Goal: Task Accomplishment & Management: Manage account settings

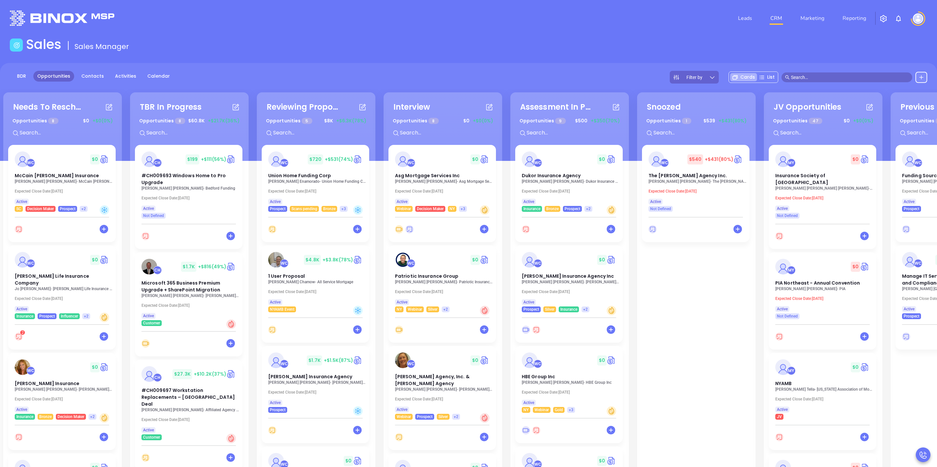
scroll to position [0, 107]
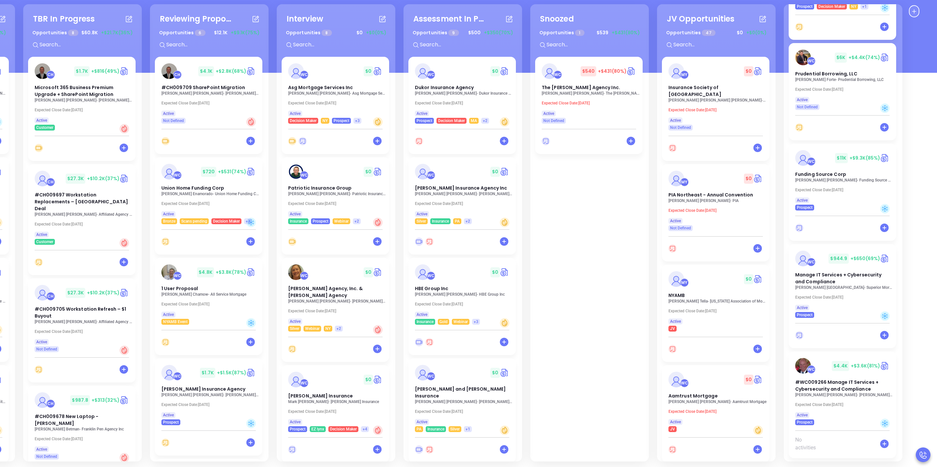
scroll to position [89, 0]
click at [828, 364] on div "WC $ 4.4K +$3.6K (81%)" at bounding box center [842, 365] width 102 height 16
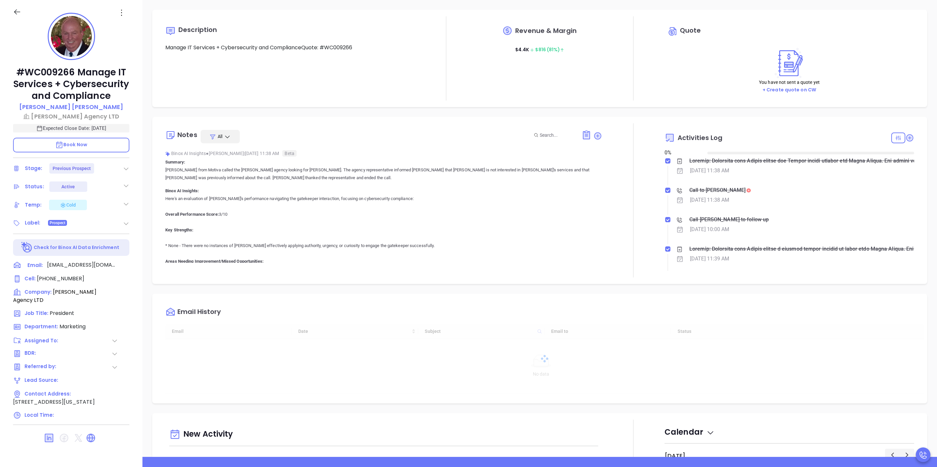
type input "[DATE]"
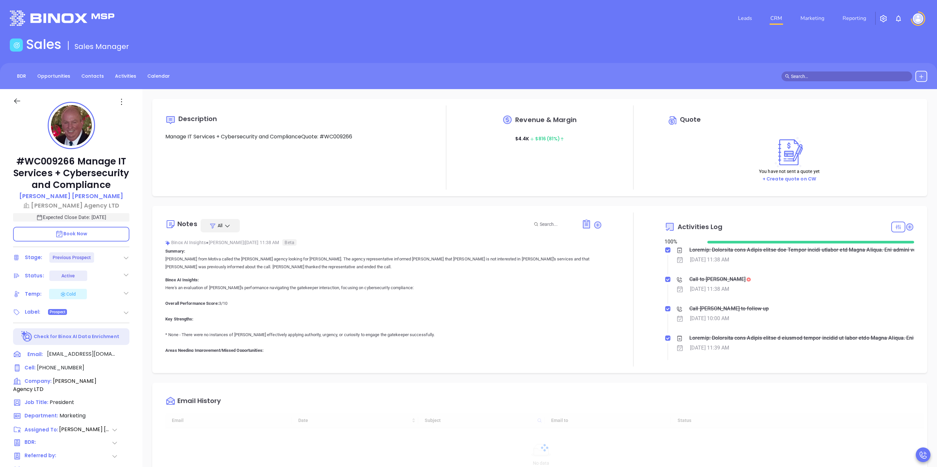
scroll to position [189, 0]
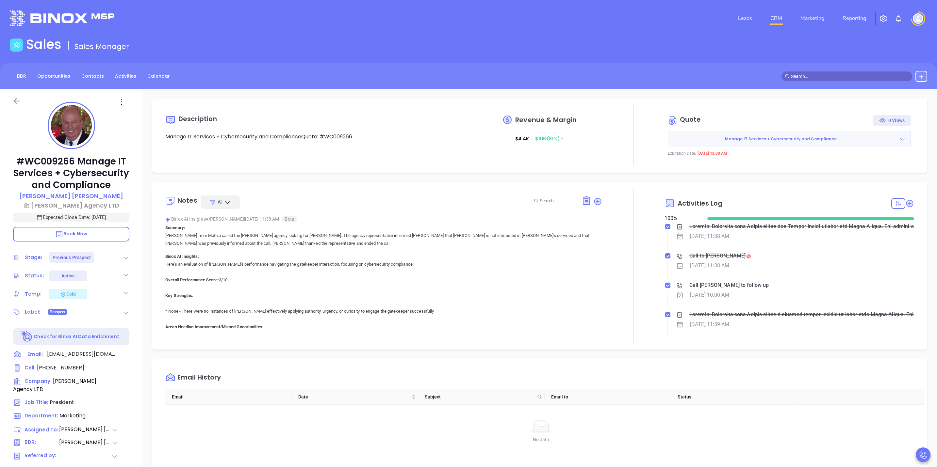
type input "[PERSON_NAME]"
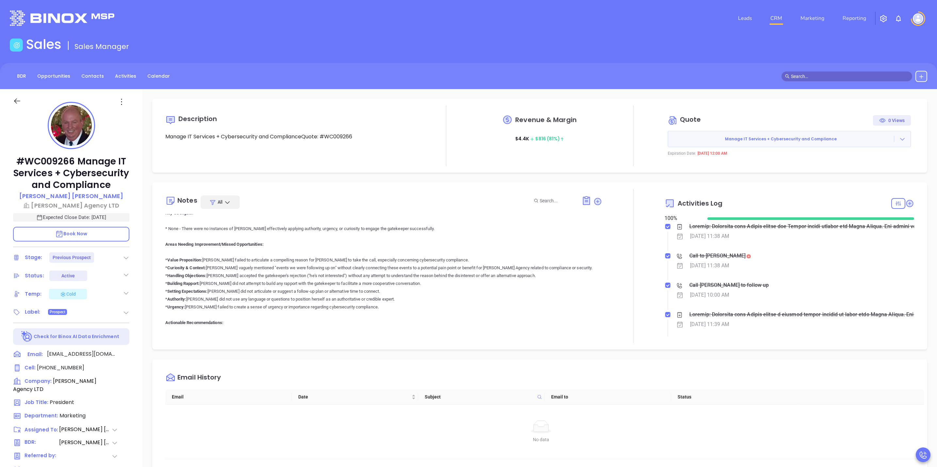
scroll to position [0, 0]
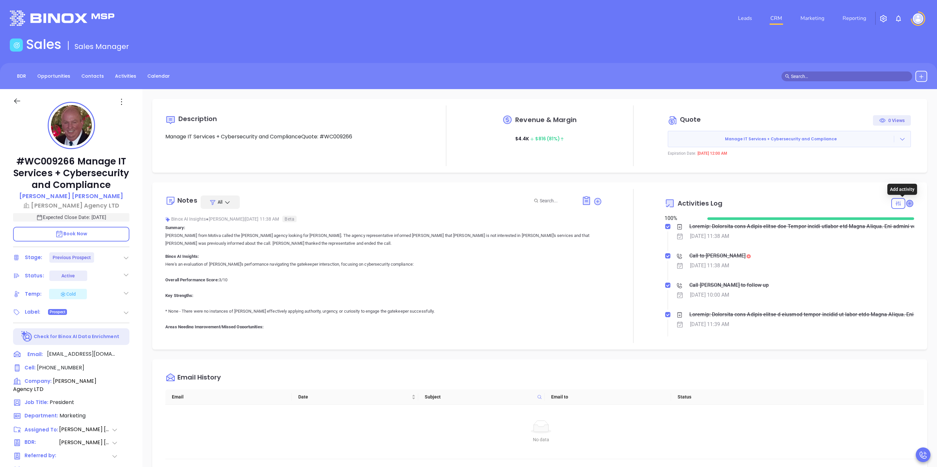
click at [906, 205] on icon at bounding box center [909, 203] width 7 height 7
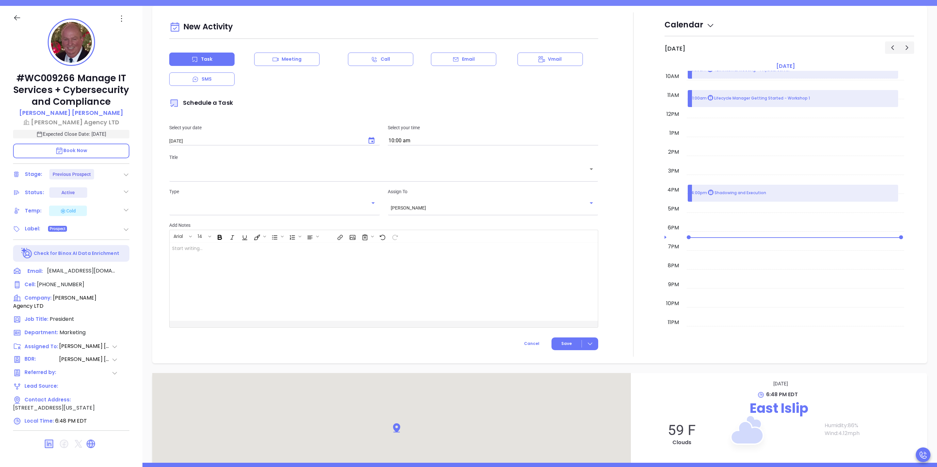
scroll to position [89, 0]
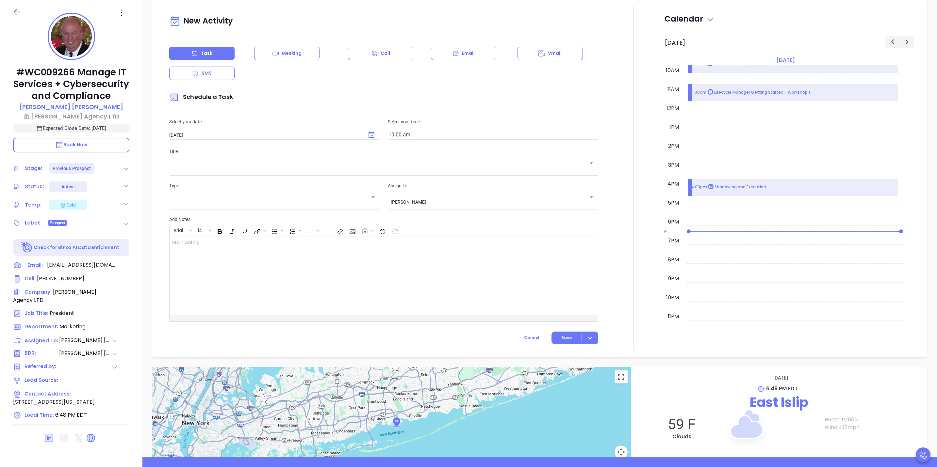
click at [417, 140] on body "Leads CRM Marketing Reporting Financial Leads Leads Sales Sales Manager BDR Opp…" at bounding box center [468, 144] width 937 height 467
click at [430, 136] on input "10:00 am" at bounding box center [493, 135] width 210 height 9
type input "10:30 am"
click at [327, 173] on div "​" at bounding box center [383, 167] width 429 height 13
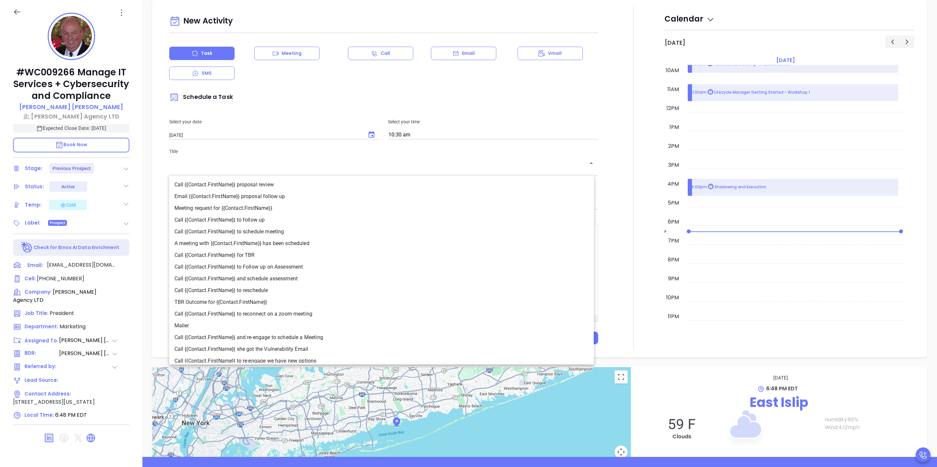
click at [234, 188] on li "Call {{Contact.FirstName}} proposal review" at bounding box center [381, 185] width 425 height 12
type input "Call James proposal review"
type input "Call"
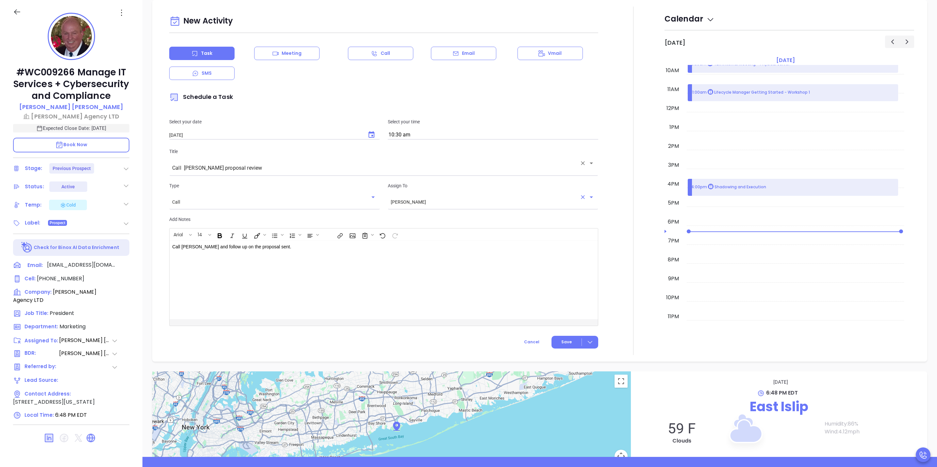
click at [429, 207] on div "Sofia Chew ​" at bounding box center [493, 202] width 210 height 12
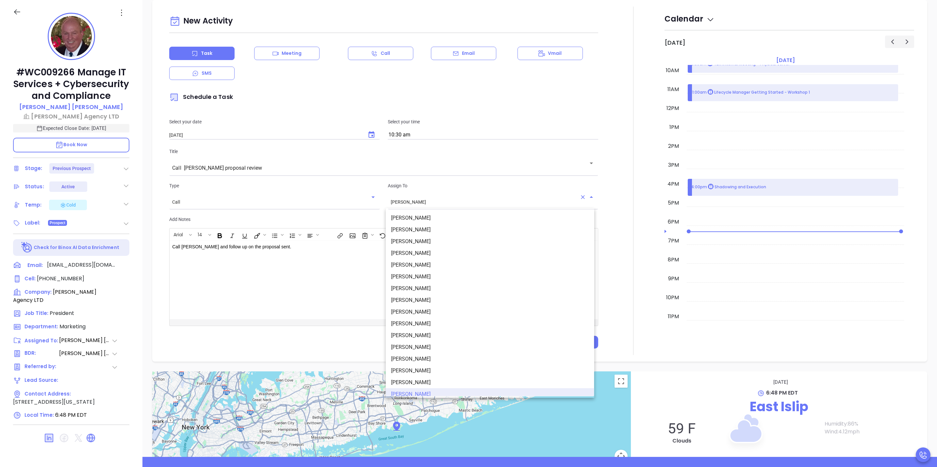
scroll to position [4, 0]
click at [423, 223] on li "[PERSON_NAME]" at bounding box center [490, 226] width 208 height 12
type input "[PERSON_NAME]"
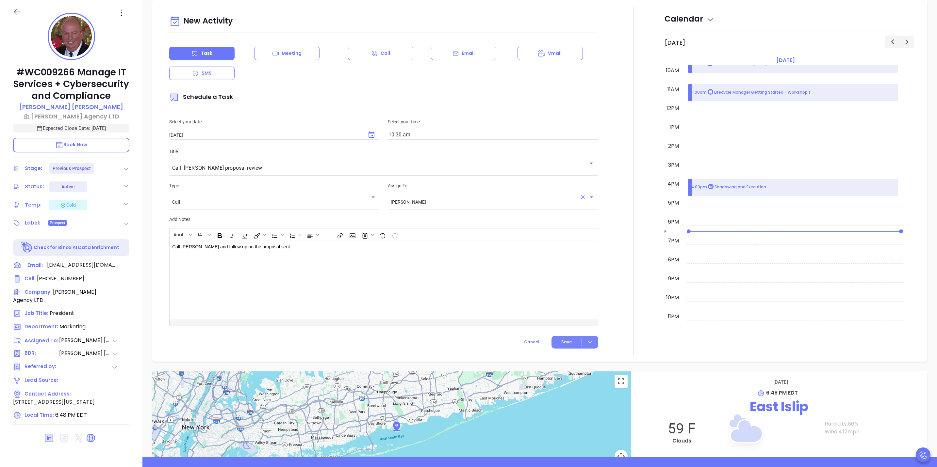
click at [587, 343] on icon at bounding box center [590, 342] width 7 height 7
click at [568, 355] on div "Save & Add to Calendar" at bounding box center [559, 356] width 58 height 7
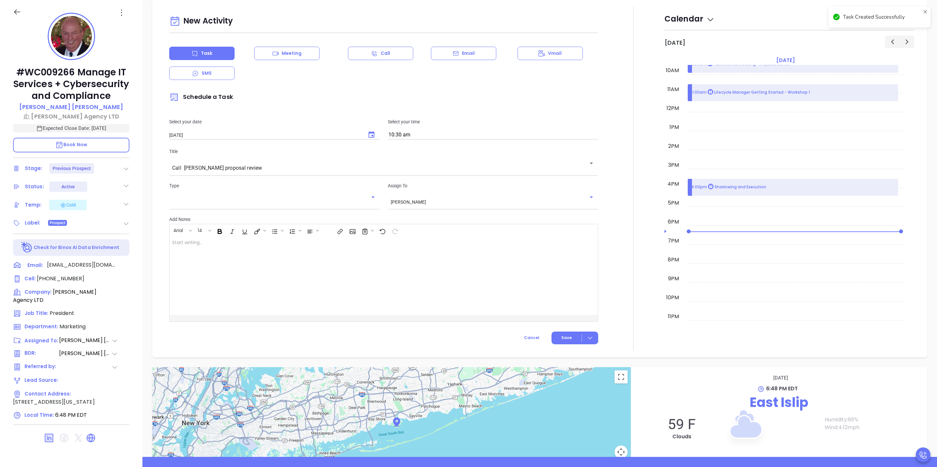
checkbox input "false"
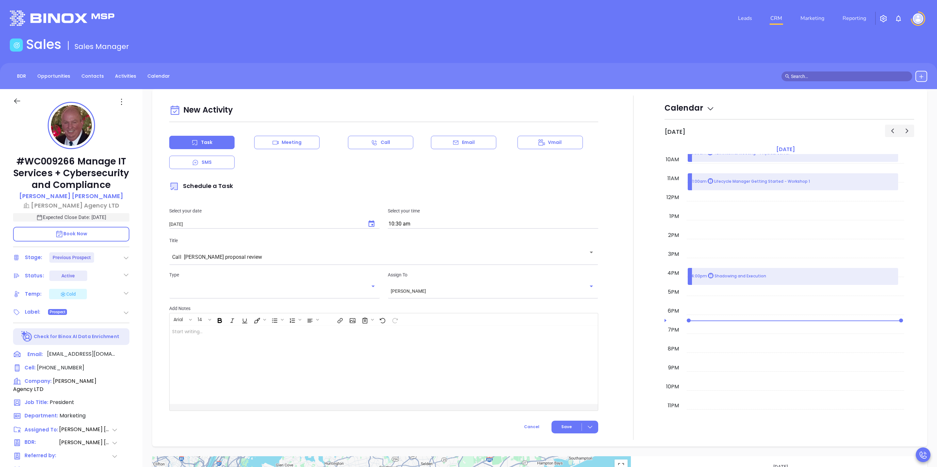
click at [777, 15] on link "CRM" at bounding box center [776, 18] width 17 height 13
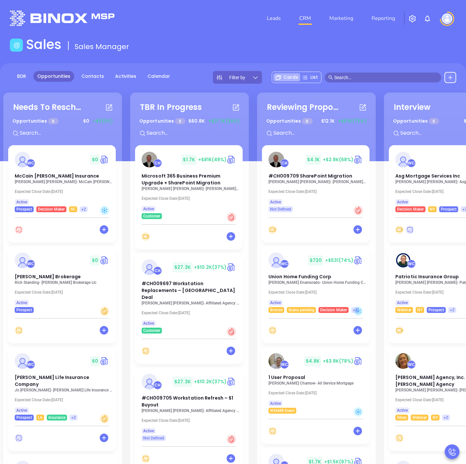
click at [430, 18] on img at bounding box center [427, 19] width 8 height 8
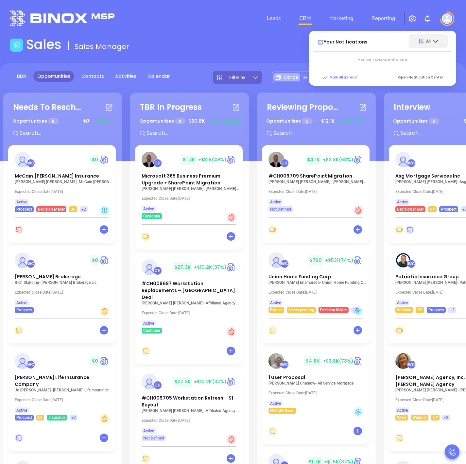
click at [430, 18] on img at bounding box center [427, 19] width 8 height 8
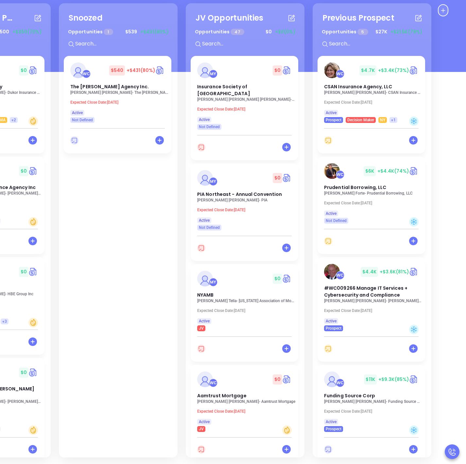
click at [105, 198] on div "WC $ 540 +$431 (80%) The Willis E. Kilborne Agency Inc. Jessica A. Hess - The W…" at bounding box center [118, 283] width 109 height 454
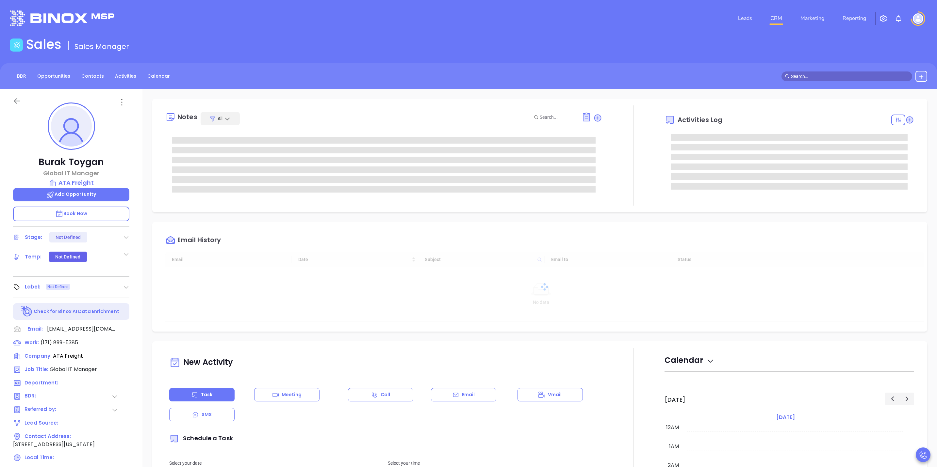
type input "10:00 am"
type input "[DATE]"
type input "[PERSON_NAME]"
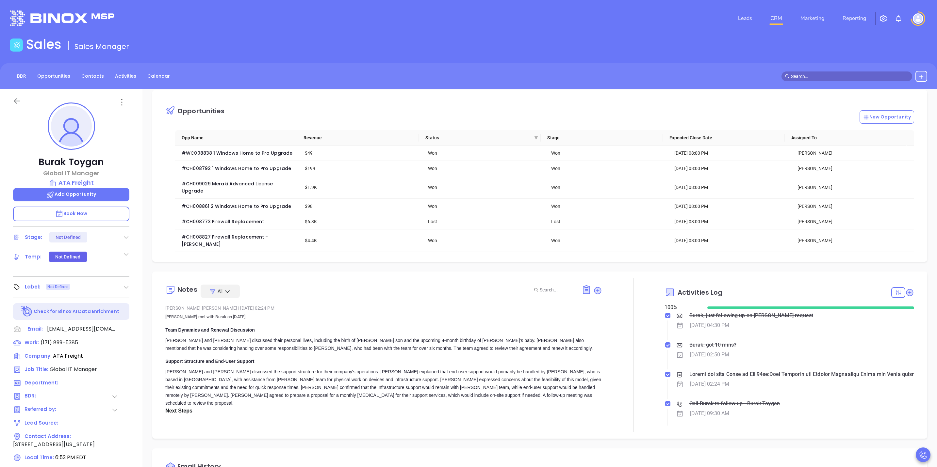
scroll to position [0, 0]
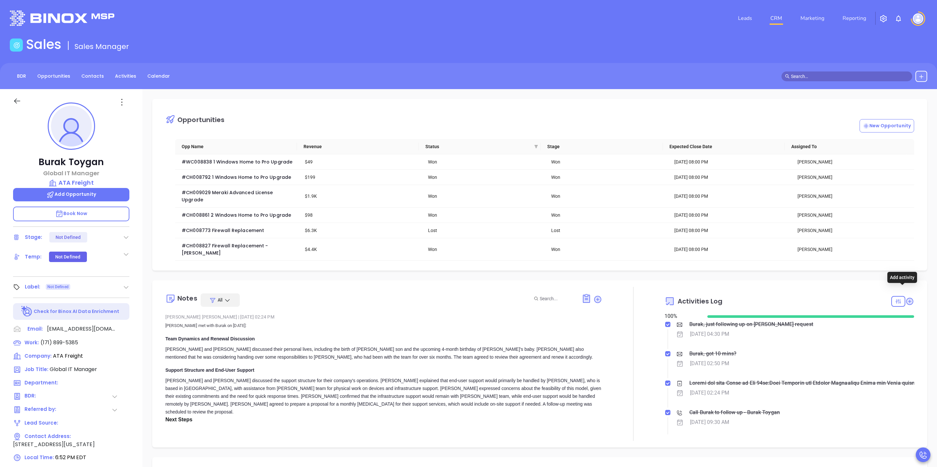
click at [907, 294] on div "Notes All Wendy Hernandez | Nov 25, 2024 02:24 PM Walter met with Burak on Nov …" at bounding box center [540, 364] width 762 height 154
click at [906, 298] on icon at bounding box center [909, 301] width 7 height 7
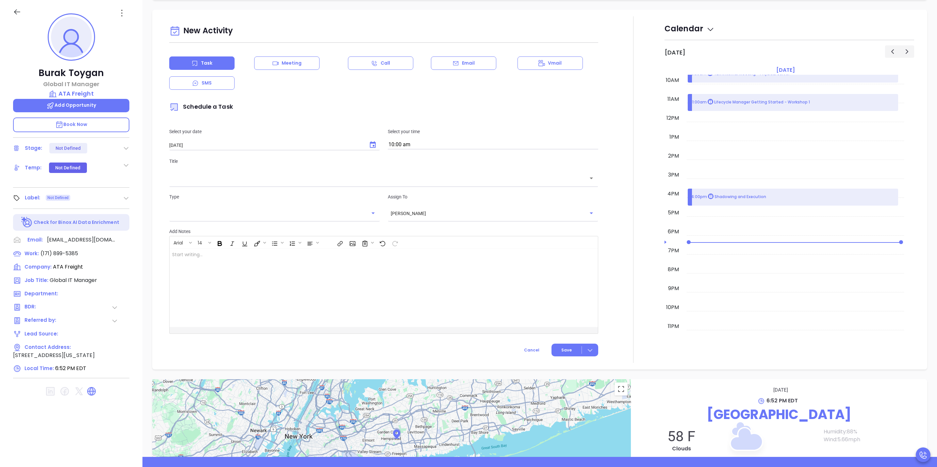
scroll to position [429, 0]
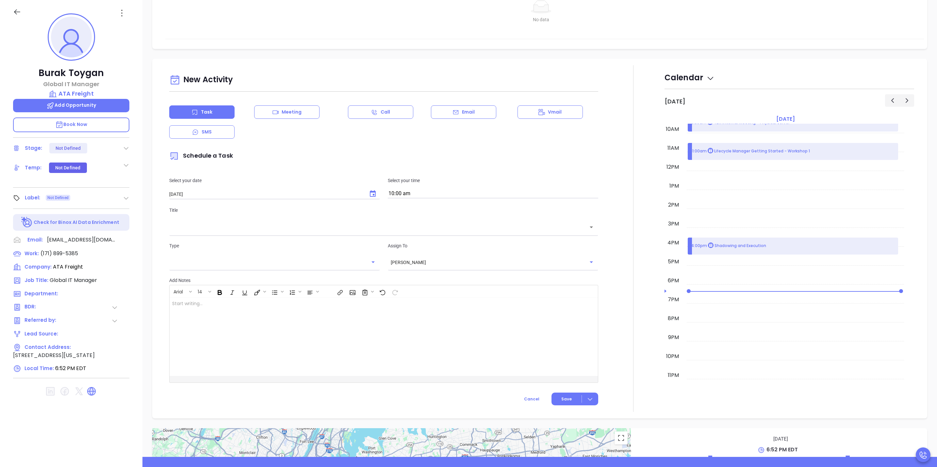
click at [589, 223] on icon "Open" at bounding box center [591, 227] width 8 height 8
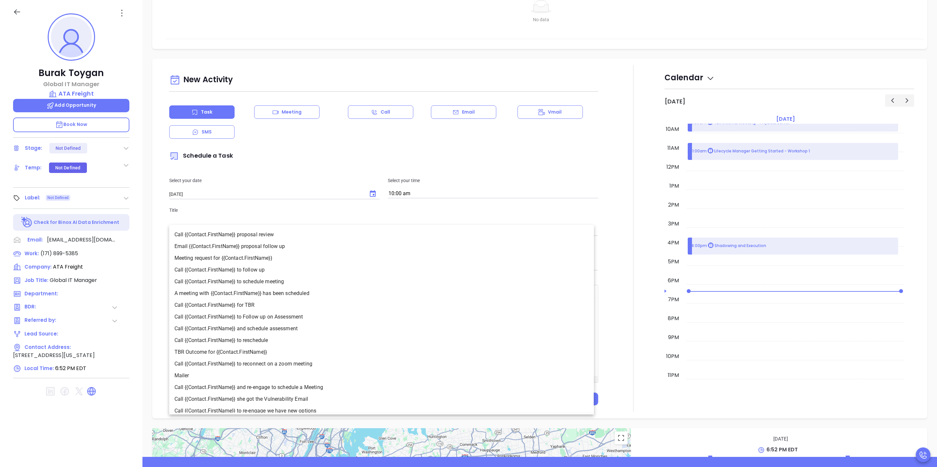
click at [267, 234] on li "Call {{Contact.FirstName}} proposal review" at bounding box center [381, 235] width 425 height 12
type input "Call Burak proposal review"
type input "Call"
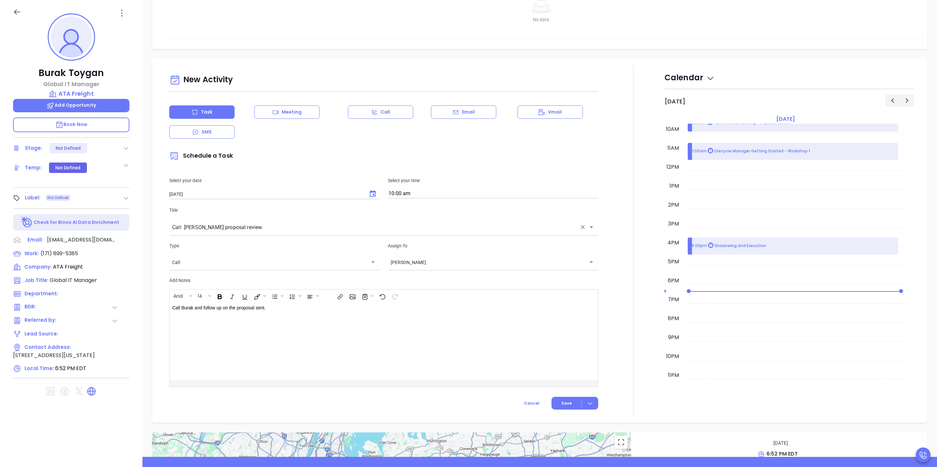
click at [590, 223] on div at bounding box center [586, 227] width 17 height 9
click at [589, 223] on icon "Open" at bounding box center [591, 227] width 8 height 8
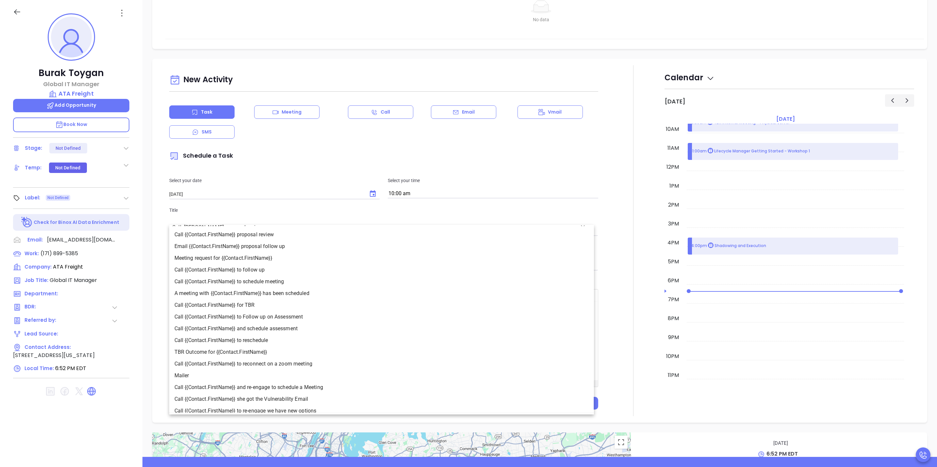
click at [242, 301] on li "Call {{Contact.FirstName}} for TBR" at bounding box center [381, 306] width 425 height 12
type input "Call Burak for TBR"
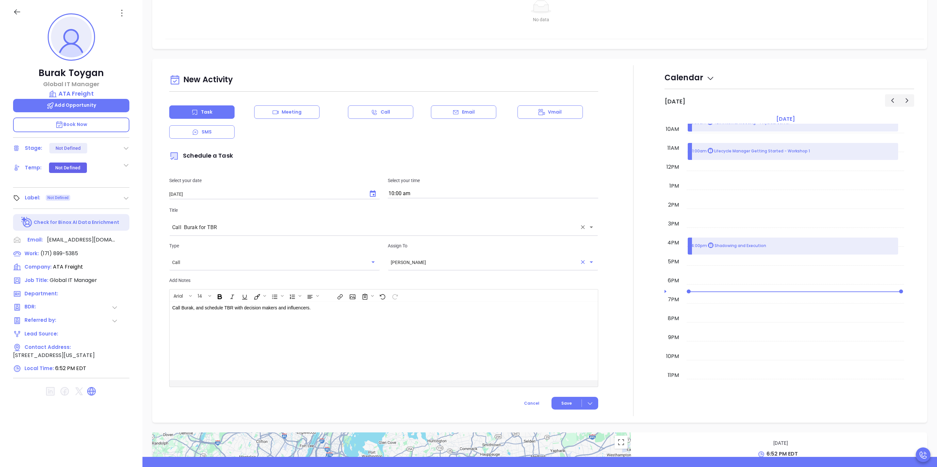
click at [536, 257] on div "Sofia Chew ​" at bounding box center [493, 262] width 210 height 13
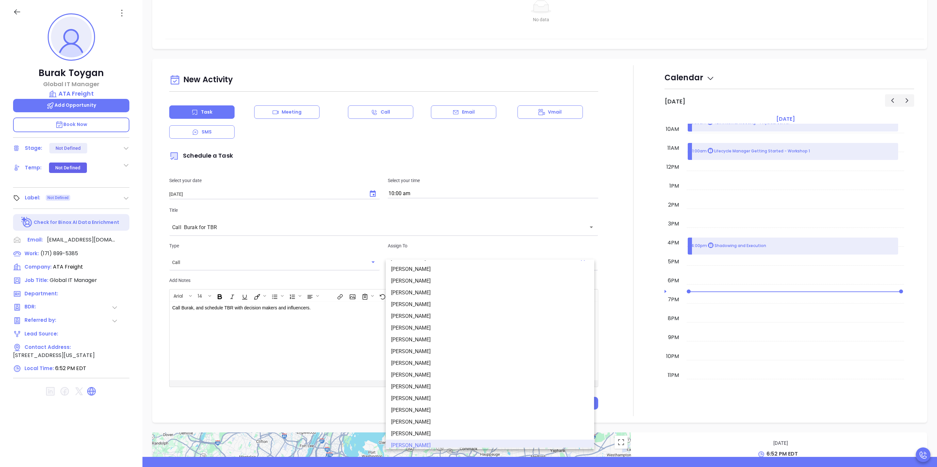
scroll to position [4, 0]
click at [434, 301] on li "[PERSON_NAME]" at bounding box center [490, 301] width 208 height 12
type input "[PERSON_NAME]"
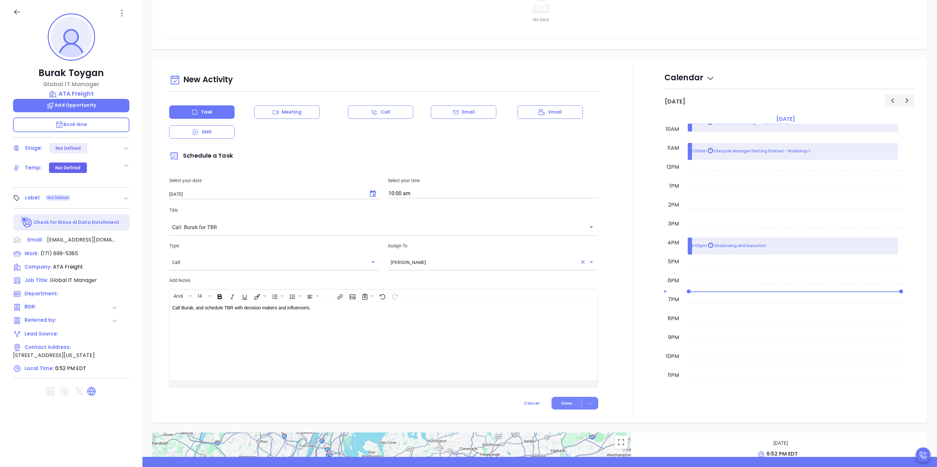
click at [588, 403] on icon at bounding box center [590, 404] width 5 height 3
click at [571, 408] on div "Save & Add to Calendar" at bounding box center [559, 407] width 58 height 7
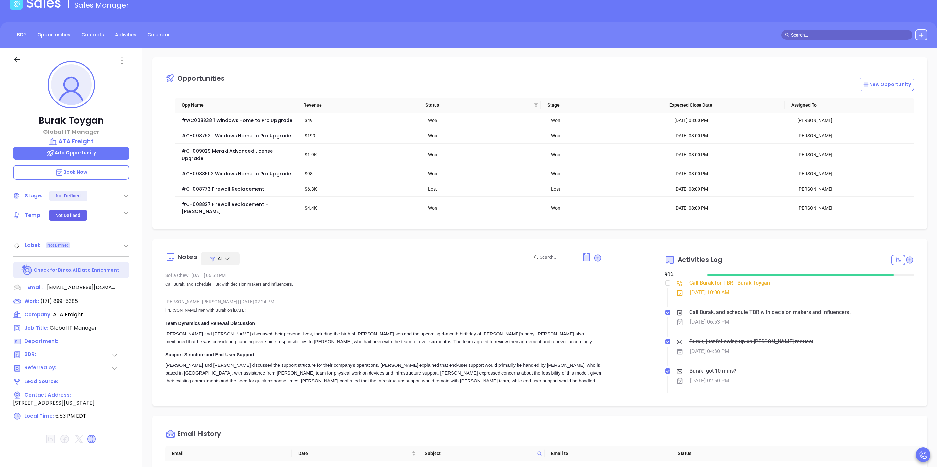
scroll to position [0, 0]
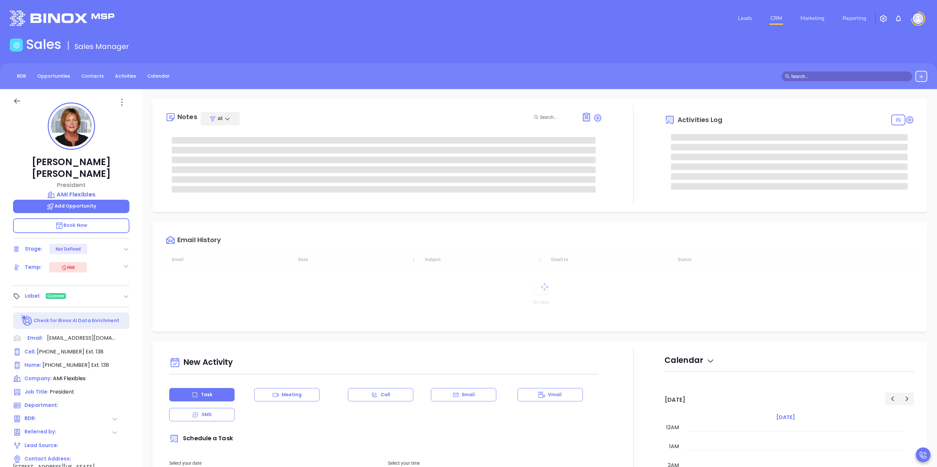
type input "10:00 am"
type input "[DATE]"
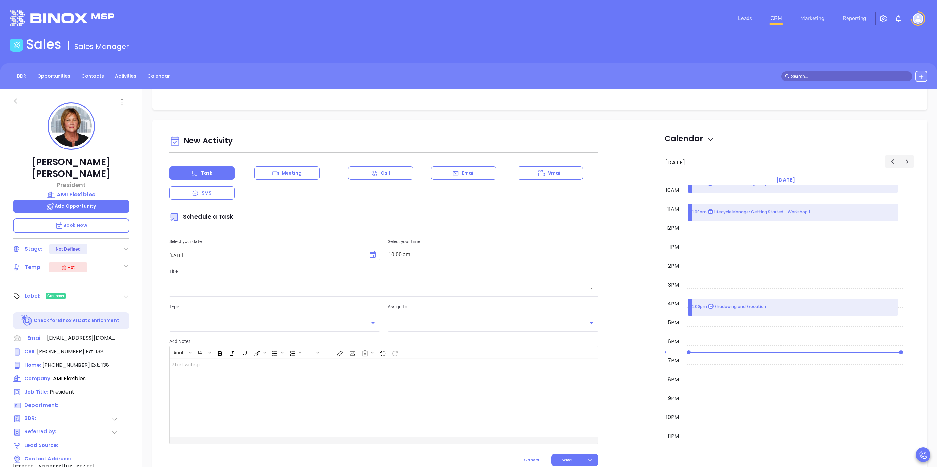
type input "[PERSON_NAME]"
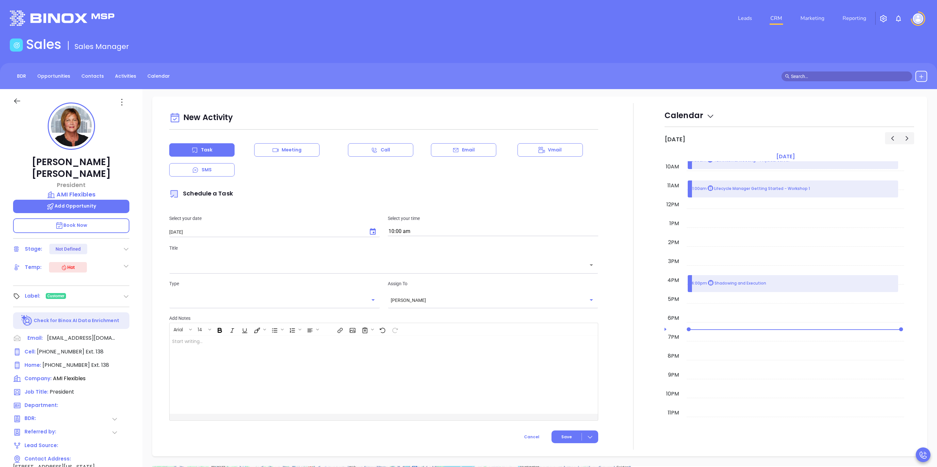
scroll to position [570, 0]
click at [477, 232] on input "10:00 am" at bounding box center [493, 231] width 210 height 9
click at [436, 201] on p "Schedule a Task" at bounding box center [383, 193] width 429 height 15
click at [420, 271] on div "​" at bounding box center [383, 265] width 429 height 14
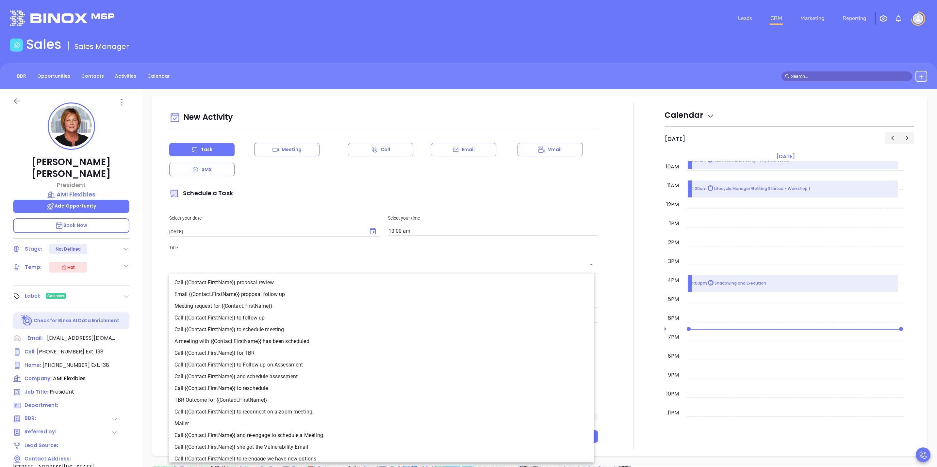
click at [235, 350] on li "Call {{Contact.FirstName}} for TBR" at bounding box center [381, 354] width 425 height 12
type input "Call [PERSON_NAME] for TBR"
type input "Call"
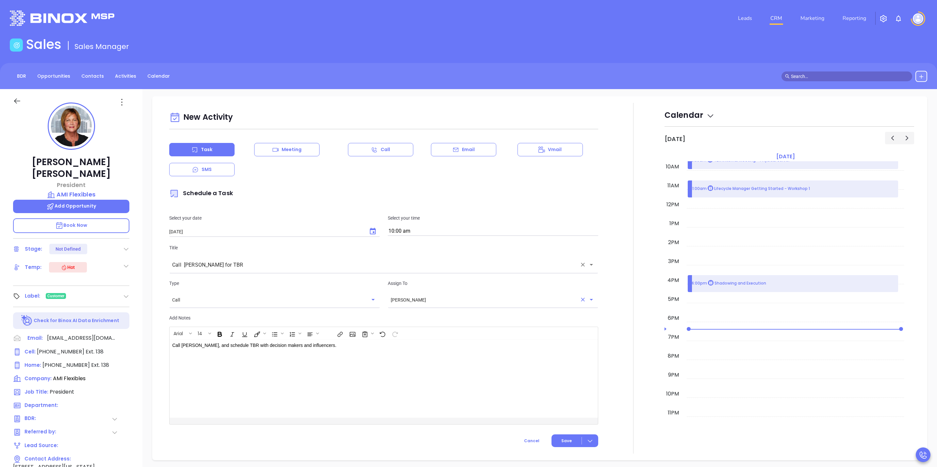
click at [530, 302] on input "[PERSON_NAME]" at bounding box center [484, 300] width 186 height 7
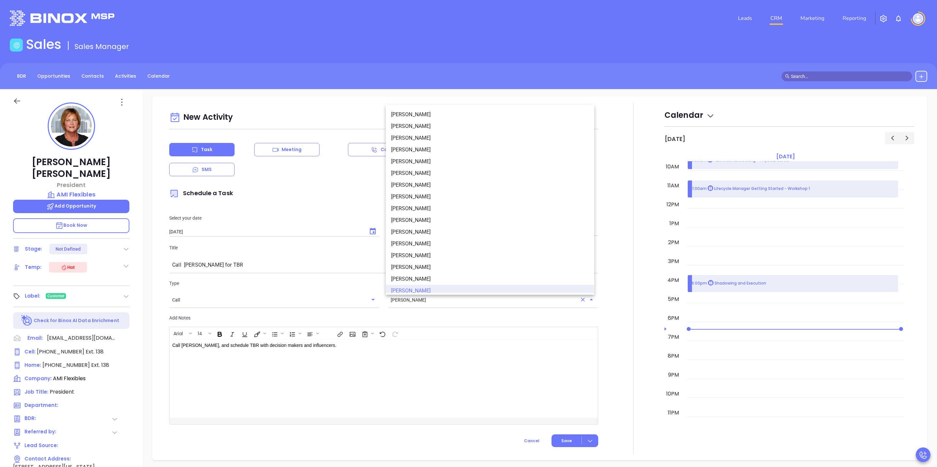
scroll to position [4, 0]
click at [434, 144] on li "[PERSON_NAME]" at bounding box center [490, 146] width 208 height 12
type input "[PERSON_NAME]"
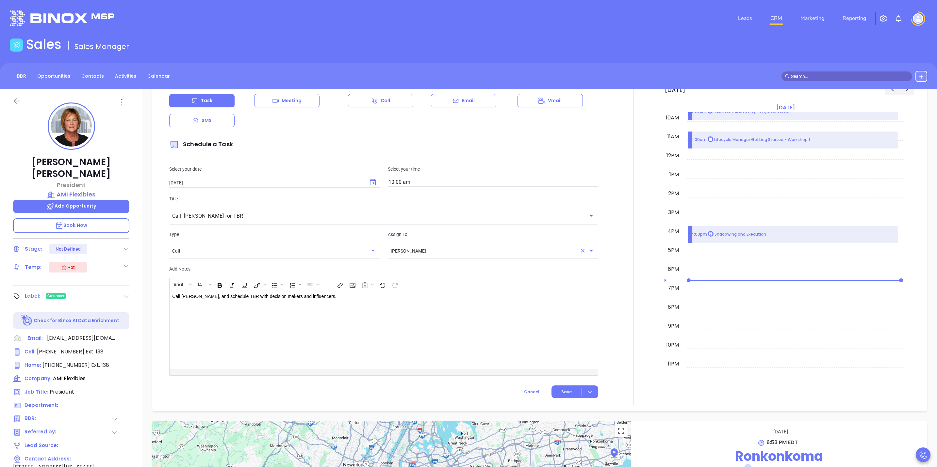
scroll to position [668, 0]
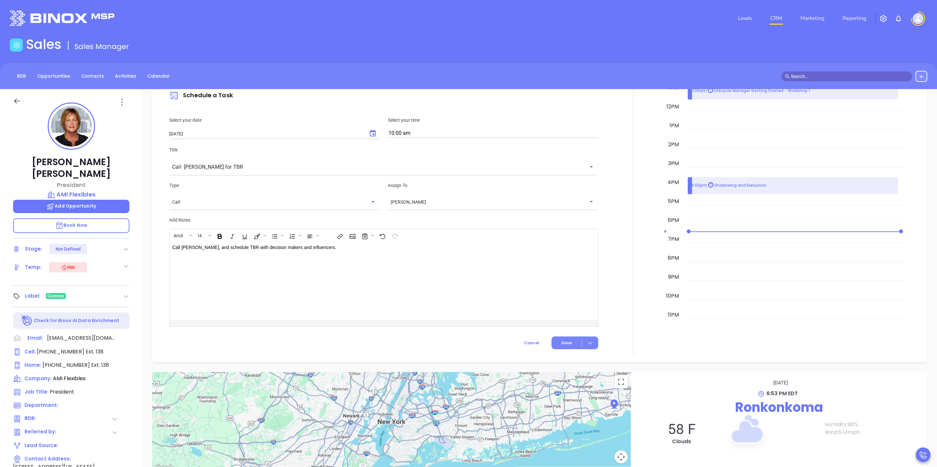
click at [589, 346] on div at bounding box center [590, 343] width 16 height 8
click at [575, 364] on li "Save & Add to Calendar" at bounding box center [559, 358] width 66 height 14
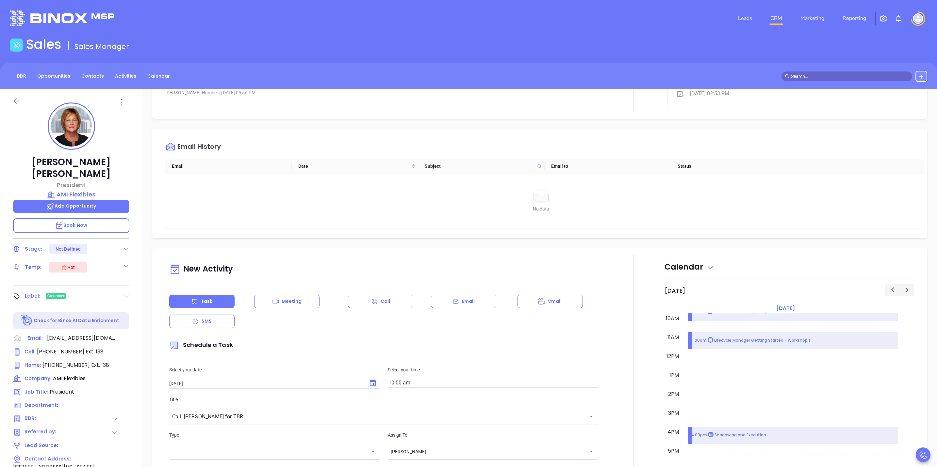
scroll to position [472, 0]
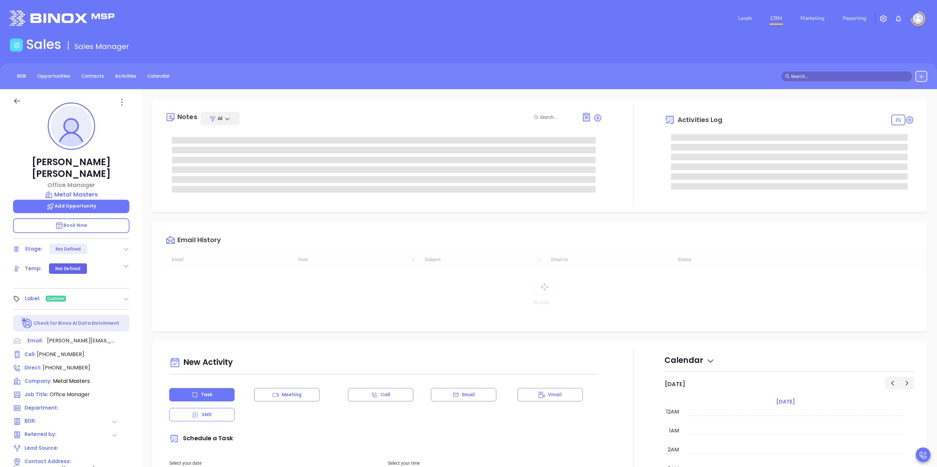
type input "[DATE]"
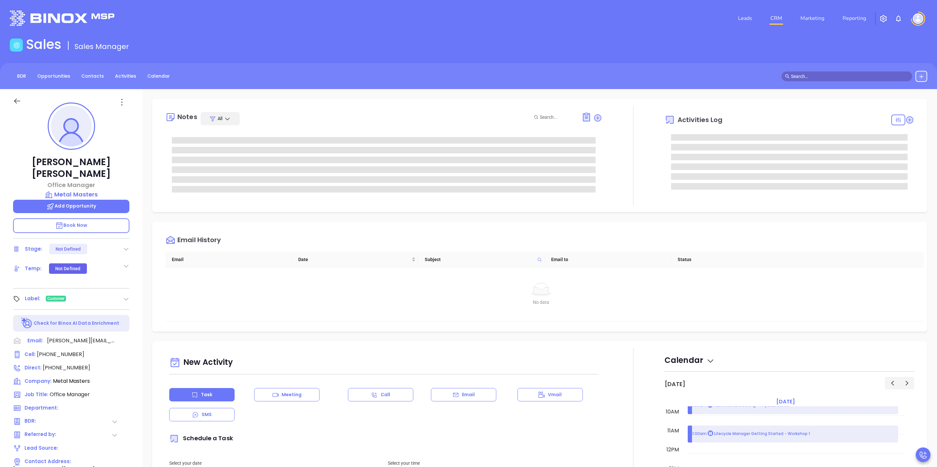
type input "[PERSON_NAME]"
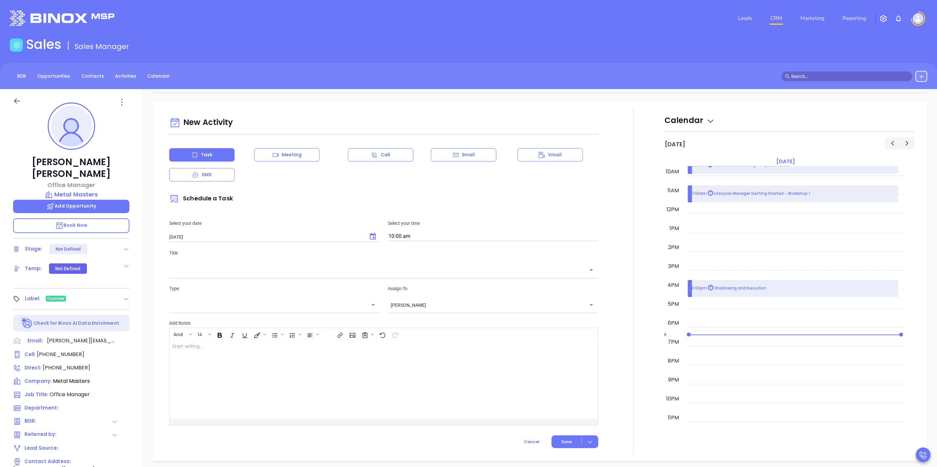
scroll to position [0, 0]
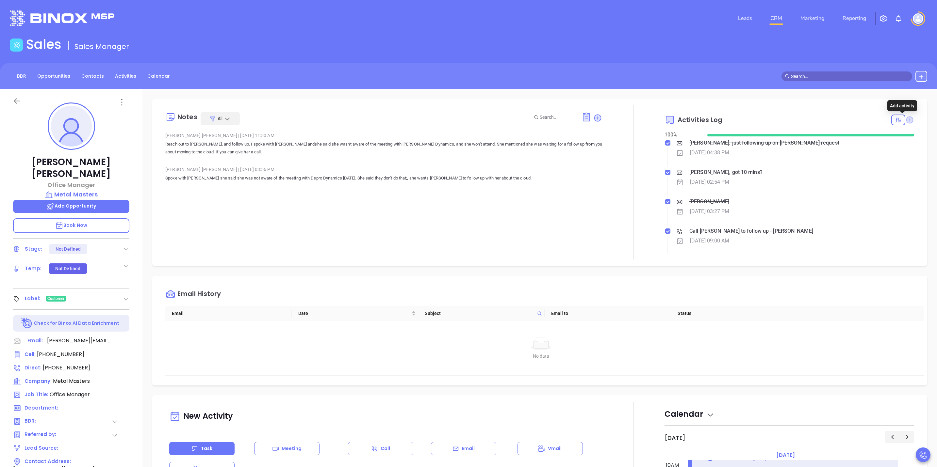
click at [906, 120] on icon at bounding box center [909, 119] width 7 height 7
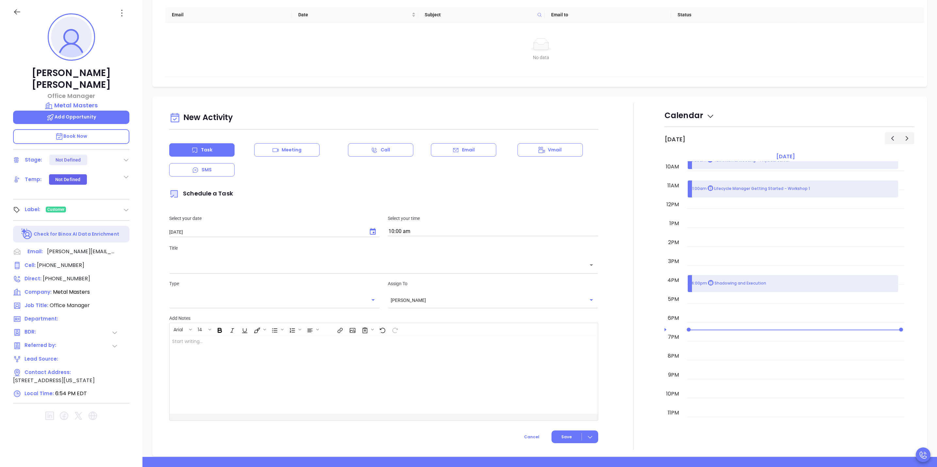
scroll to position [209, 0]
click at [370, 230] on icon "Choose date, selected date is Oct 15, 2025" at bounding box center [373, 232] width 6 height 7
drag, startPoint x: 357, startPoint y: 198, endPoint x: 361, endPoint y: 203, distance: 6.3
click at [357, 198] on p "Schedule a Task" at bounding box center [383, 195] width 429 height 15
click at [427, 229] on input "10:00 am" at bounding box center [493, 232] width 210 height 9
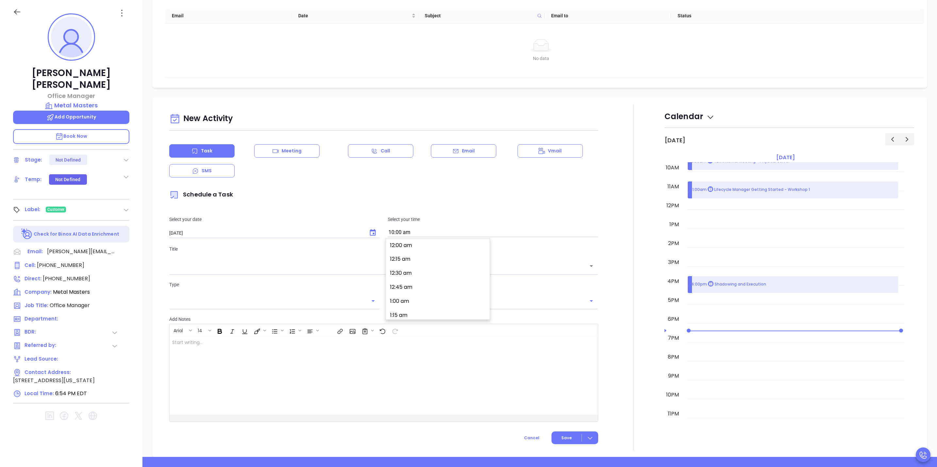
scroll to position [548, 0]
click at [467, 193] on p "Schedule a Task" at bounding box center [383, 195] width 429 height 15
click at [368, 267] on input "text" at bounding box center [378, 267] width 413 height 8
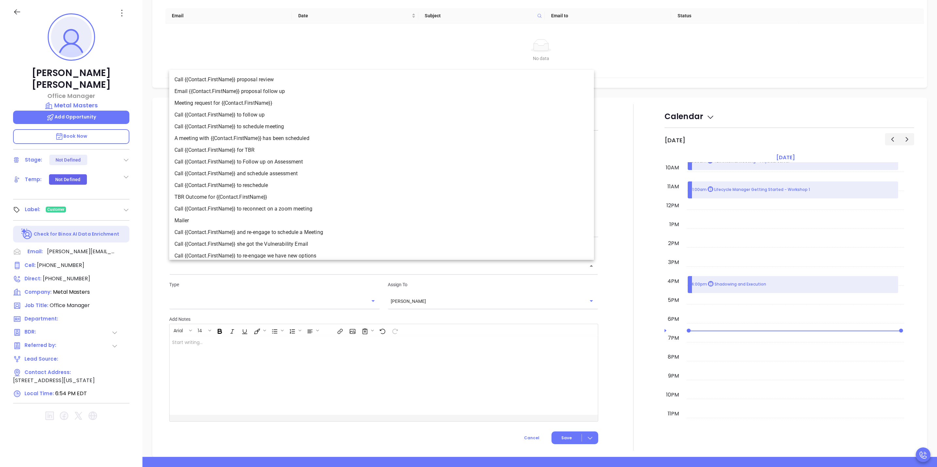
click at [246, 149] on li "Call {{Contact.FirstName}} for TBR" at bounding box center [381, 150] width 425 height 12
type input "Call Cheryl for TBR"
type input "Call"
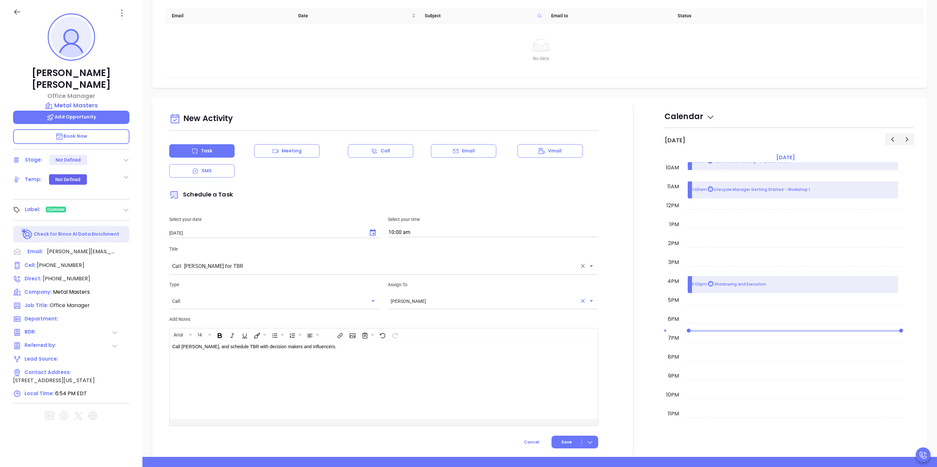
click at [415, 303] on input "[PERSON_NAME]" at bounding box center [484, 301] width 186 height 7
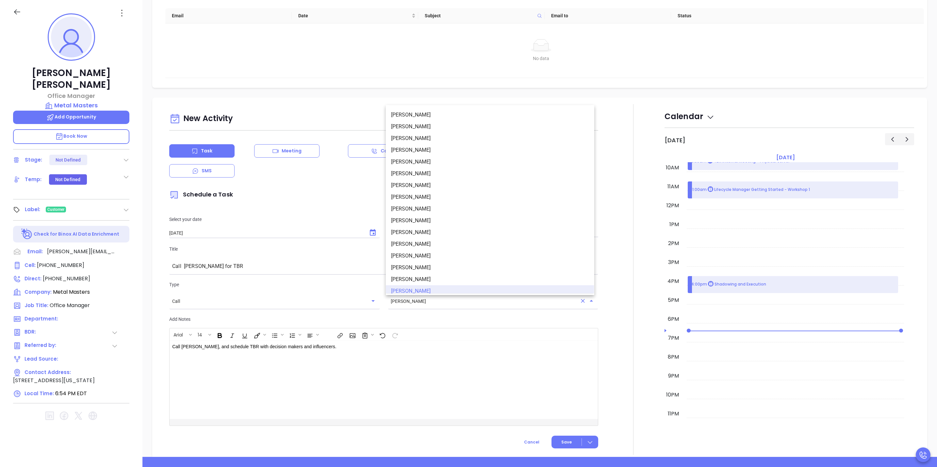
scroll to position [4, 0]
click at [419, 146] on li "[PERSON_NAME]" at bounding box center [490, 146] width 208 height 12
type input "[PERSON_NAME]"
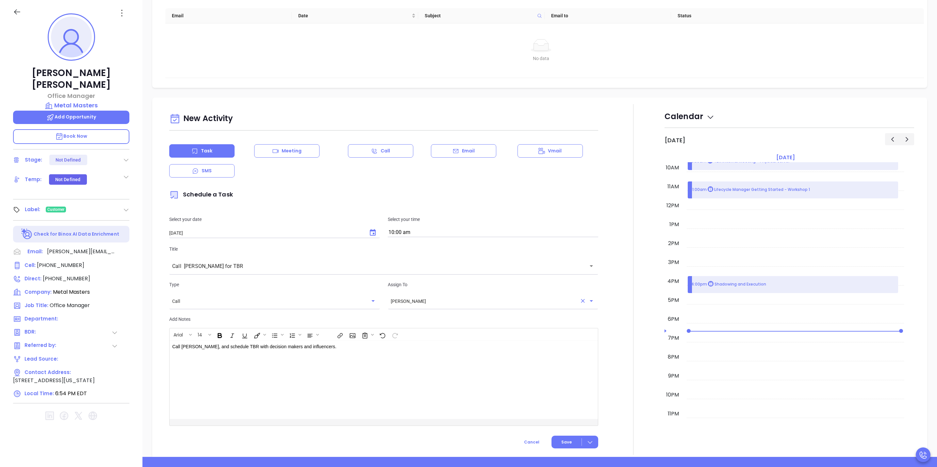
scroll to position [258, 0]
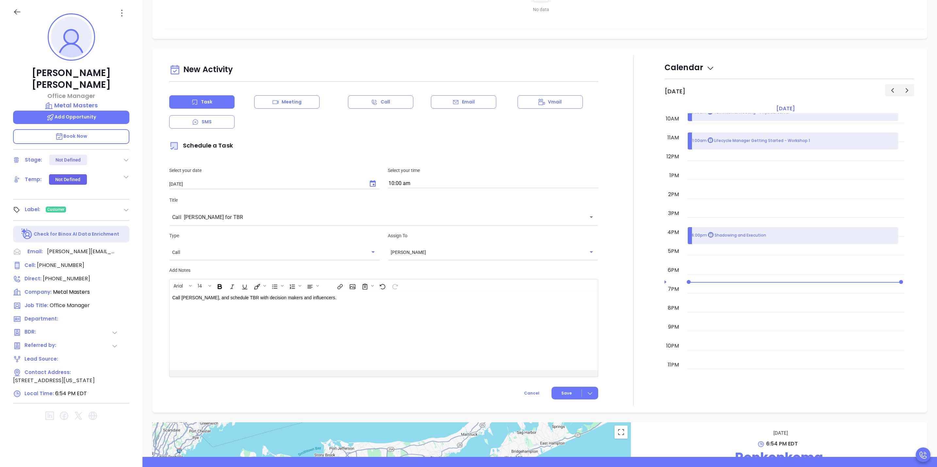
drag, startPoint x: 565, startPoint y: 398, endPoint x: 599, endPoint y: 369, distance: 44.7
click at [599, 367] on div "New Activity Task Meeting Call Email Vmail SMS Schedule a Task Select your date…" at bounding box center [540, 230] width 762 height 351
click at [587, 393] on icon at bounding box center [590, 393] width 7 height 7
click at [578, 402] on li "Save & Add to Calendar" at bounding box center [559, 408] width 66 height 14
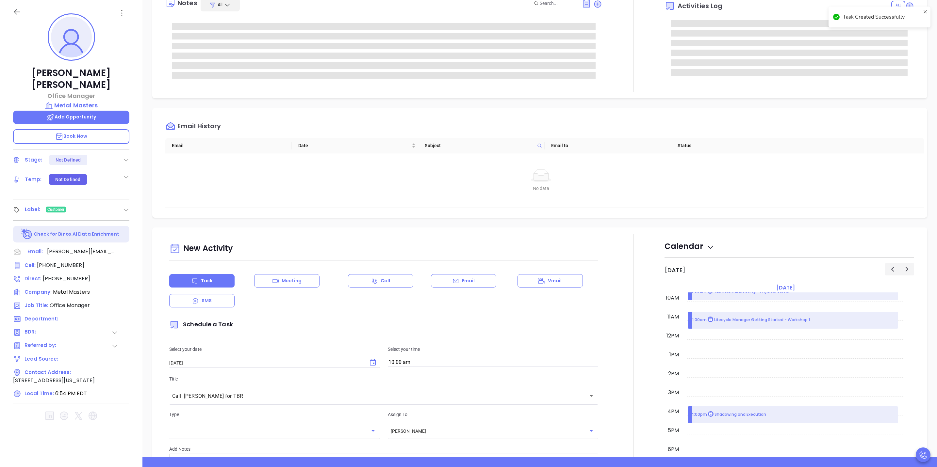
scroll to position [13, 0]
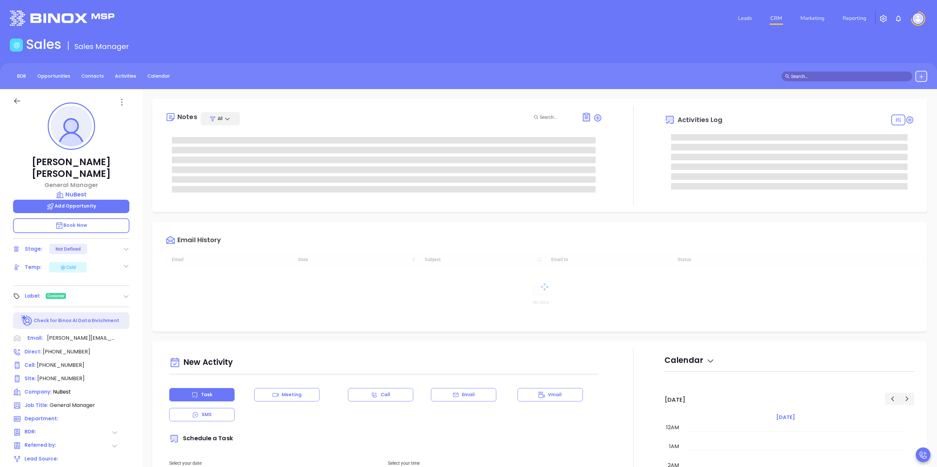
type input "10:00 am"
type input "[DATE]"
type input "[PERSON_NAME]"
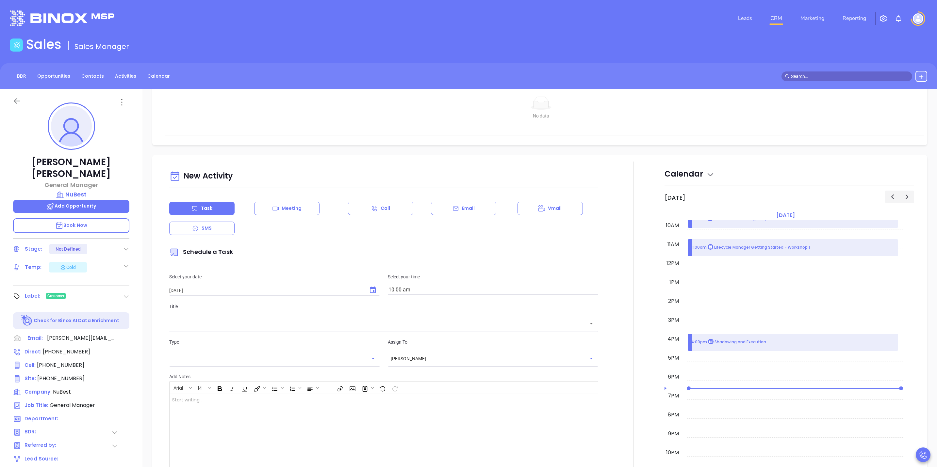
scroll to position [441, 0]
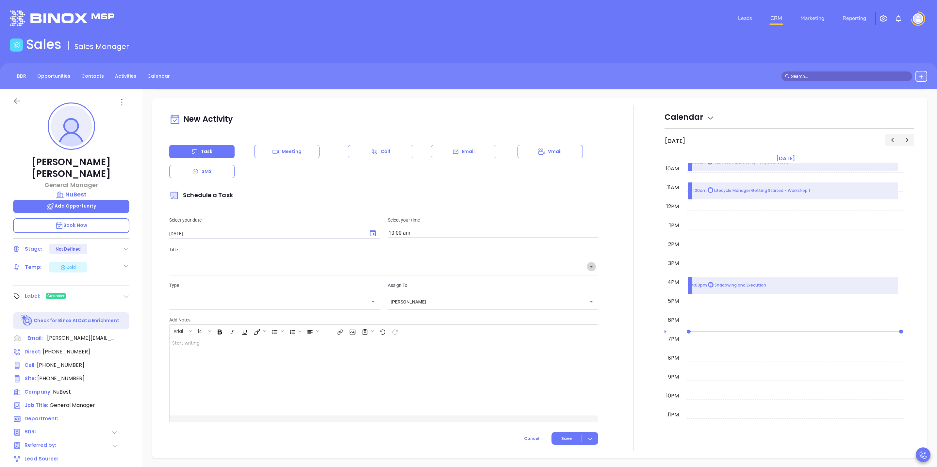
click at [587, 271] on icon "Open" at bounding box center [591, 267] width 8 height 8
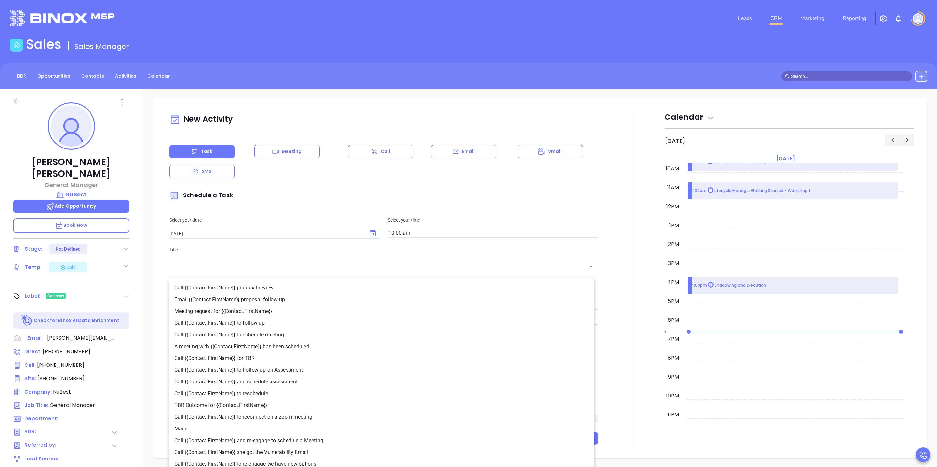
click at [260, 360] on li "Call {{Contact.FirstName}} for TBR" at bounding box center [381, 359] width 425 height 12
type input "Call [PERSON_NAME] for TBR"
type input "Call"
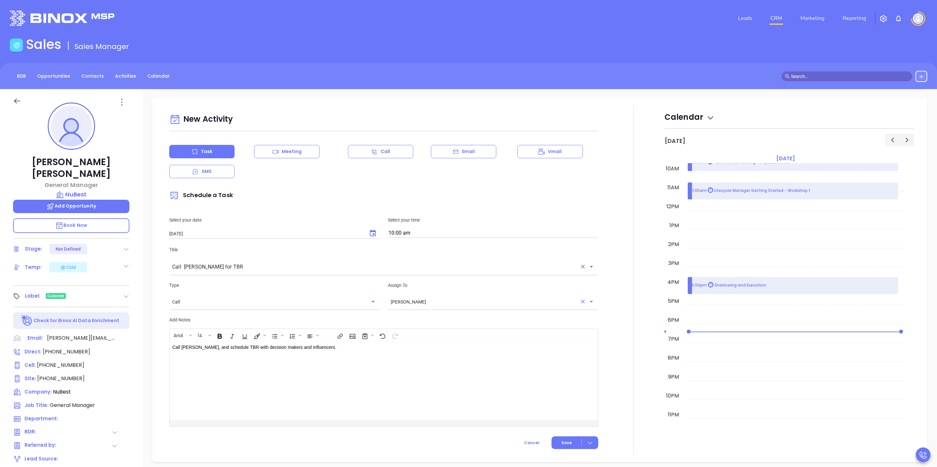
click at [403, 305] on input "[PERSON_NAME]" at bounding box center [484, 302] width 186 height 7
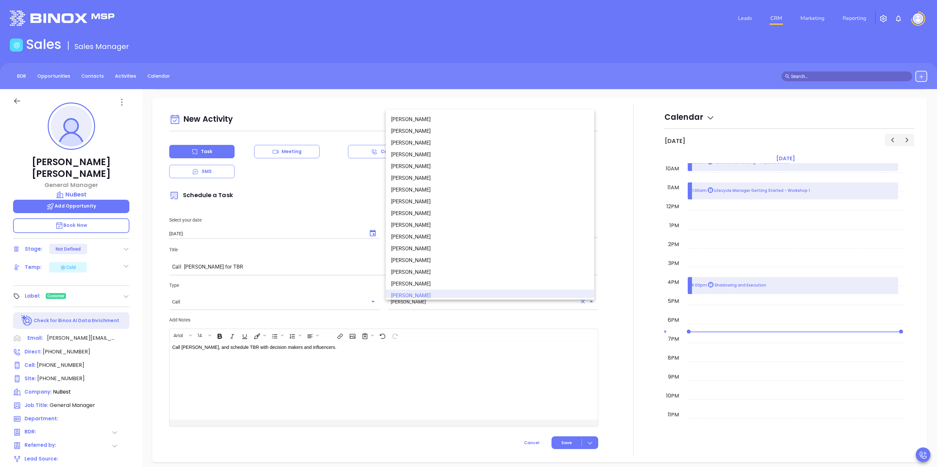
scroll to position [4, 0]
click at [415, 151] on li "[PERSON_NAME]" at bounding box center [490, 151] width 208 height 12
type input "[PERSON_NAME]"
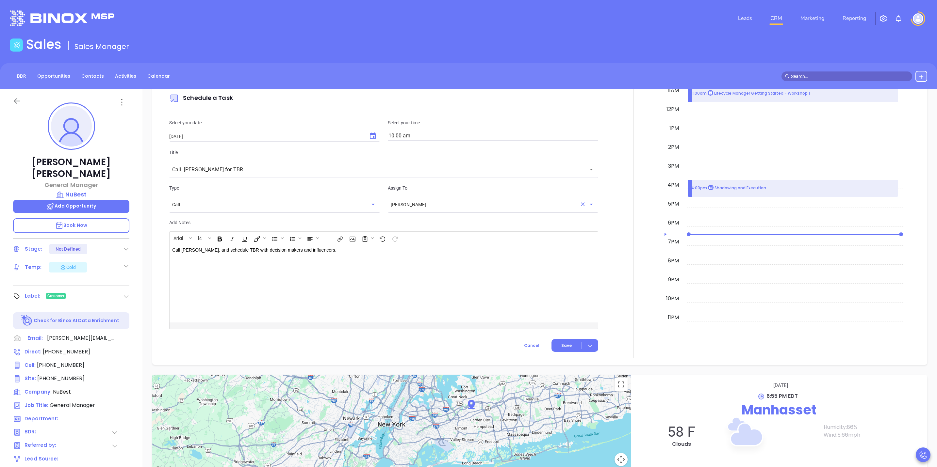
scroll to position [539, 0]
click at [587, 349] on icon at bounding box center [590, 345] width 7 height 7
click at [611, 240] on div at bounding box center [633, 182] width 62 height 351
click at [588, 349] on icon at bounding box center [590, 345] width 7 height 7
click at [582, 363] on div "Save & Add to Calendar" at bounding box center [559, 363] width 58 height 7
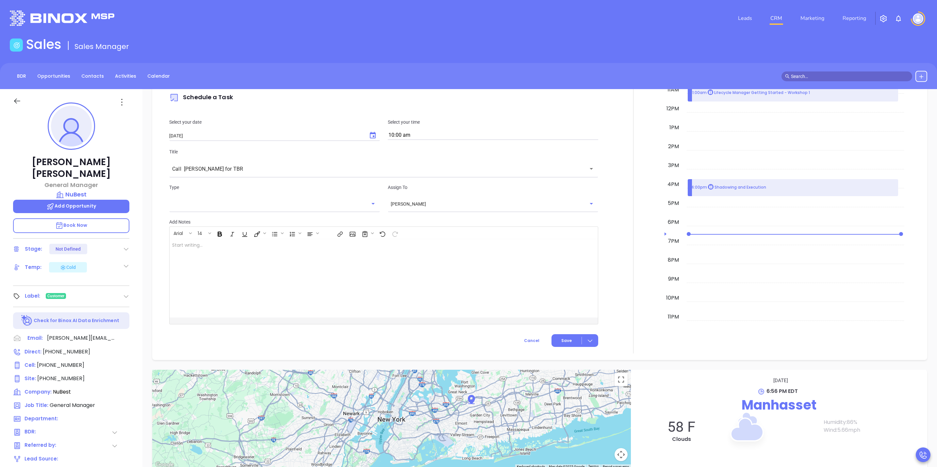
click at [576, 61] on main "Sales Sales Manager BDR Opportunities Contacts Activities Calendar Call Now Cal…" at bounding box center [468, 355] width 937 height 637
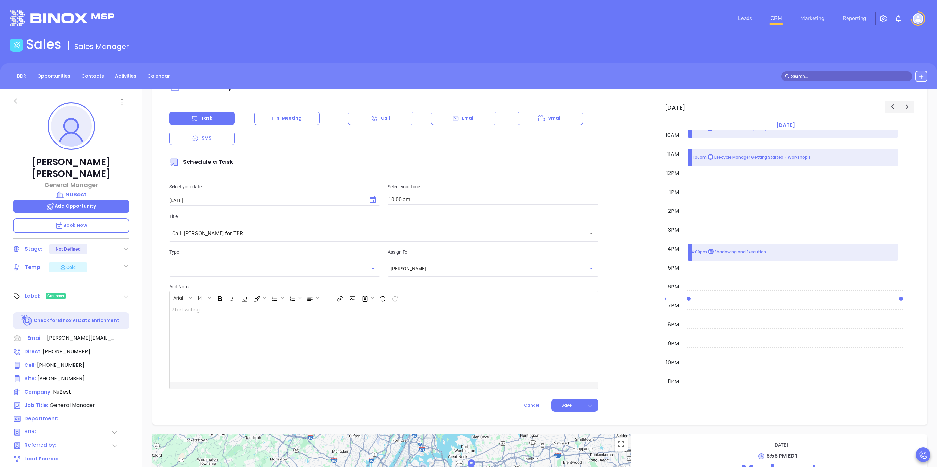
scroll to position [392, 0]
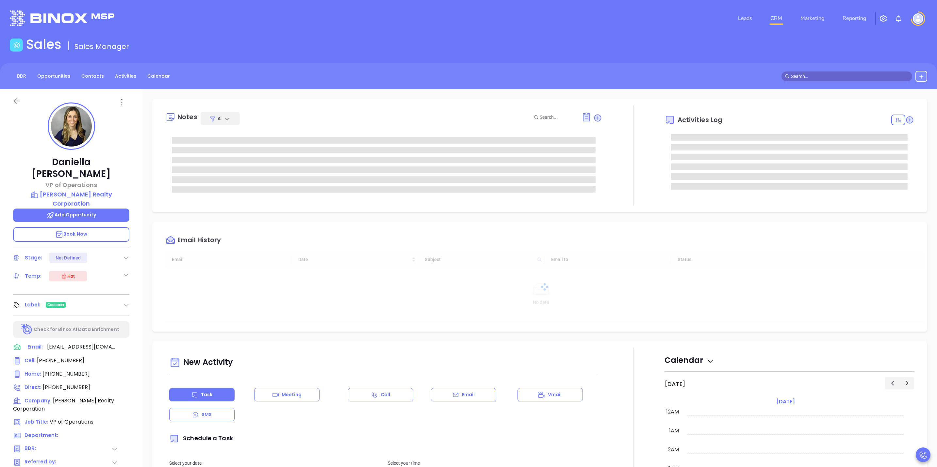
type input "[DATE]"
type input "[PERSON_NAME]"
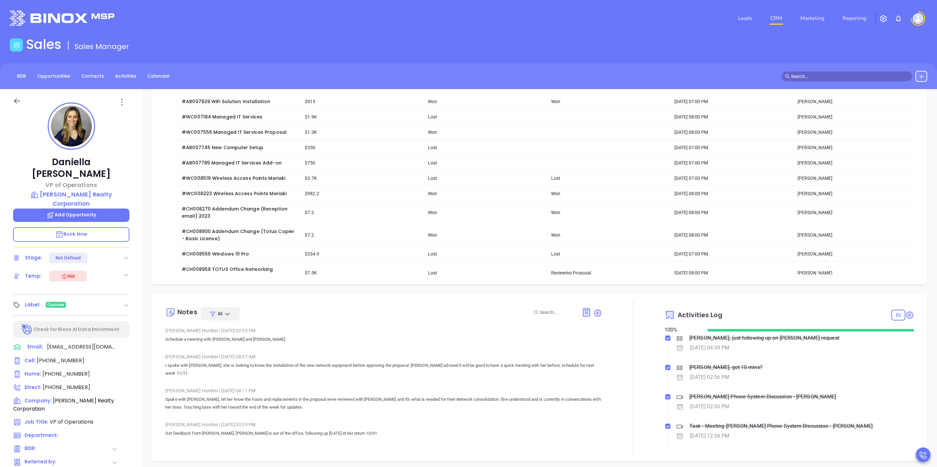
scroll to position [98, 0]
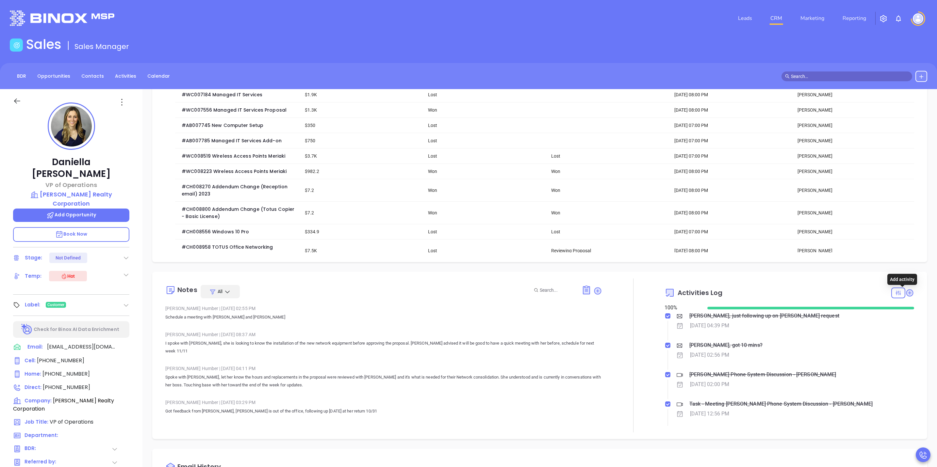
click at [905, 295] on icon at bounding box center [909, 293] width 9 height 9
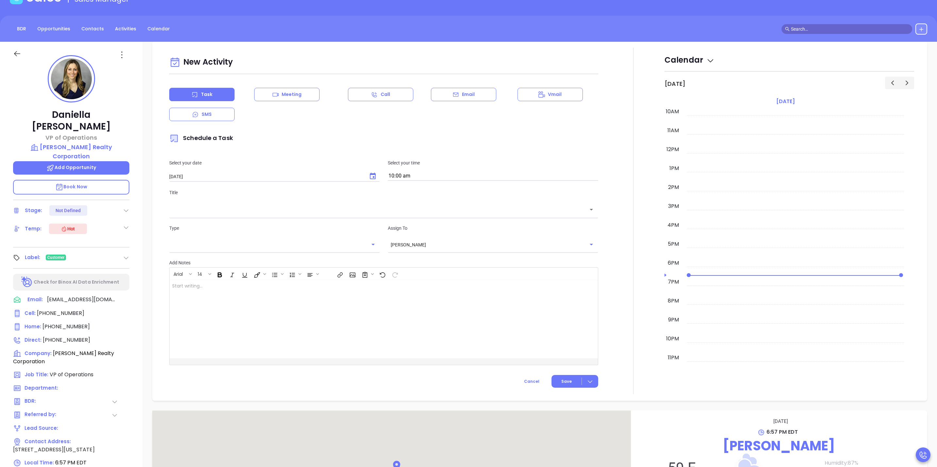
scroll to position [89, 0]
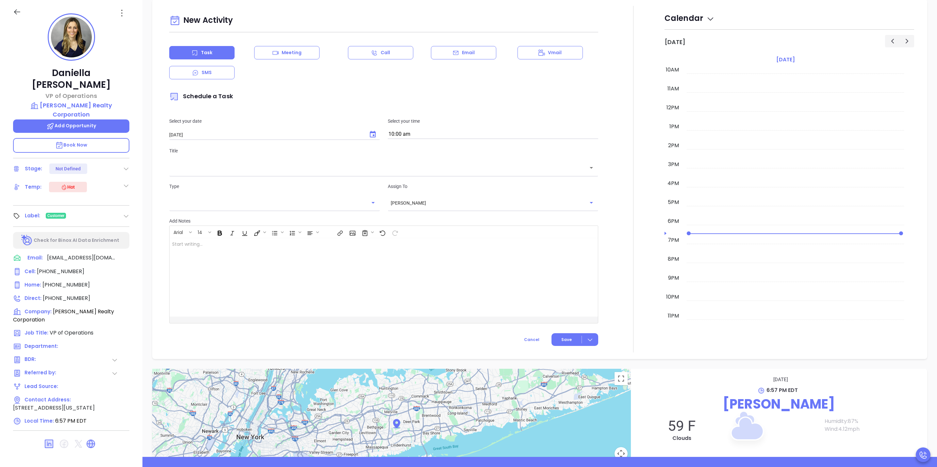
click at [460, 176] on div "Type ​ Assign To [PERSON_NAME] ​" at bounding box center [383, 196] width 437 height 43
click at [587, 169] on icon "Open" at bounding box center [591, 168] width 8 height 8
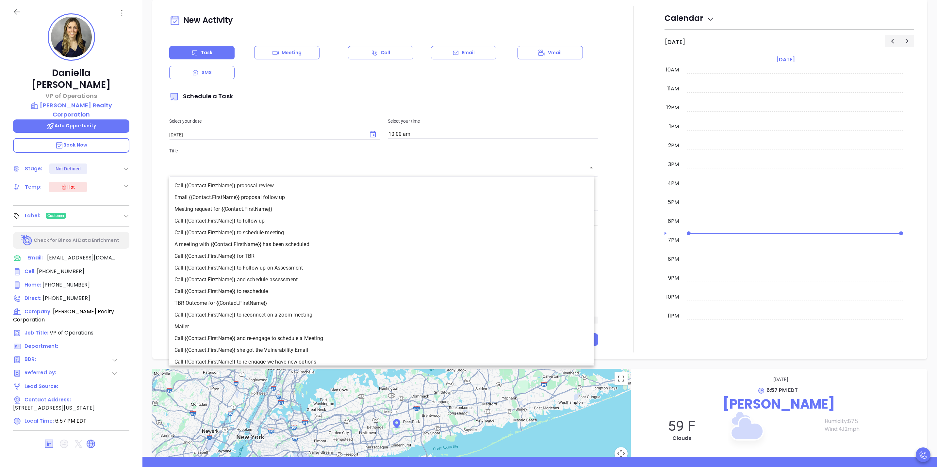
click at [262, 254] on li "Call {{Contact.FirstName}} for TBR" at bounding box center [381, 257] width 425 height 12
type input "Call Daniella for TBR"
type input "Call"
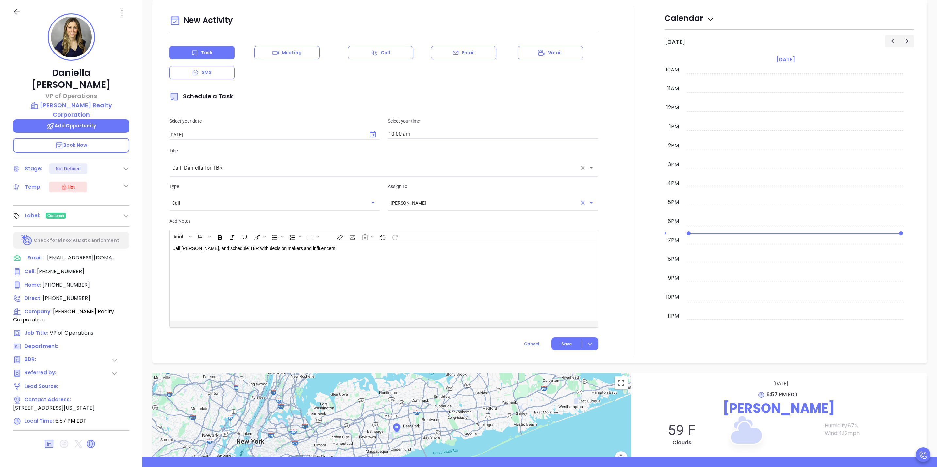
click at [433, 201] on input "[PERSON_NAME]" at bounding box center [484, 203] width 186 height 7
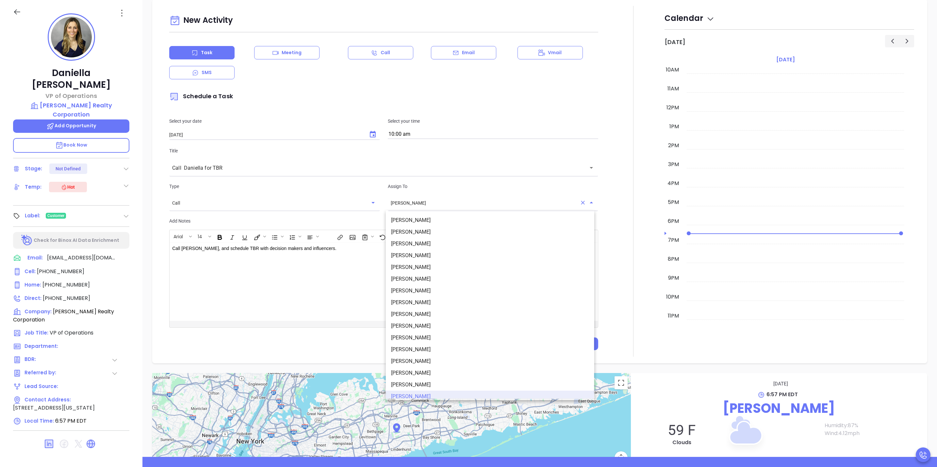
scroll to position [4, 0]
click at [440, 251] on li "[PERSON_NAME]" at bounding box center [490, 252] width 208 height 12
type input "[PERSON_NAME]"
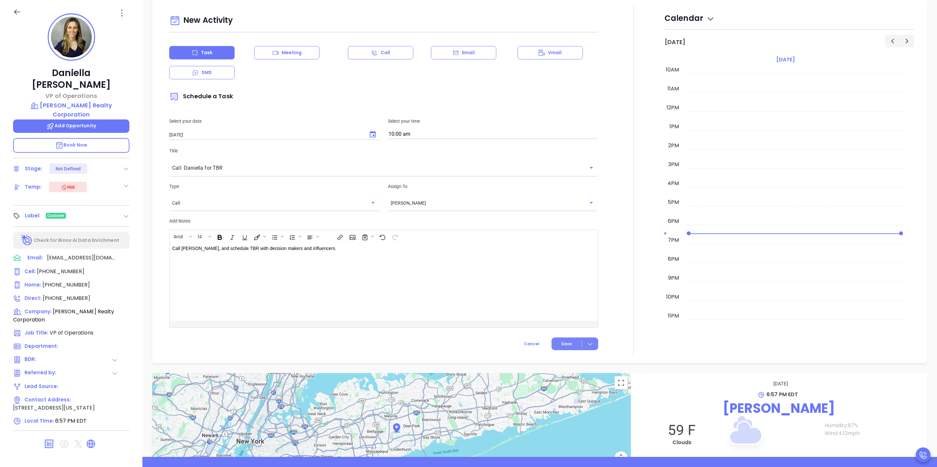
click at [587, 345] on icon at bounding box center [590, 344] width 7 height 7
click at [570, 361] on div "Save & Add to Calendar" at bounding box center [559, 358] width 58 height 7
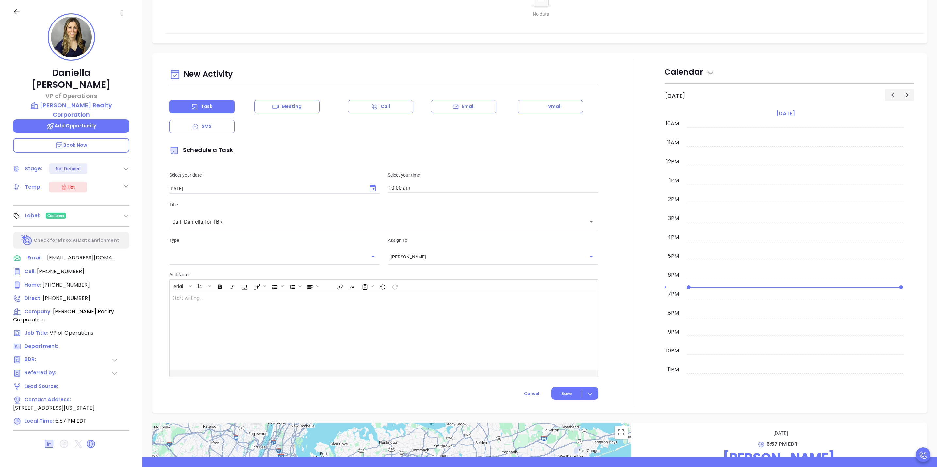
scroll to position [578, 0]
